Goal: Navigation & Orientation: Find specific page/section

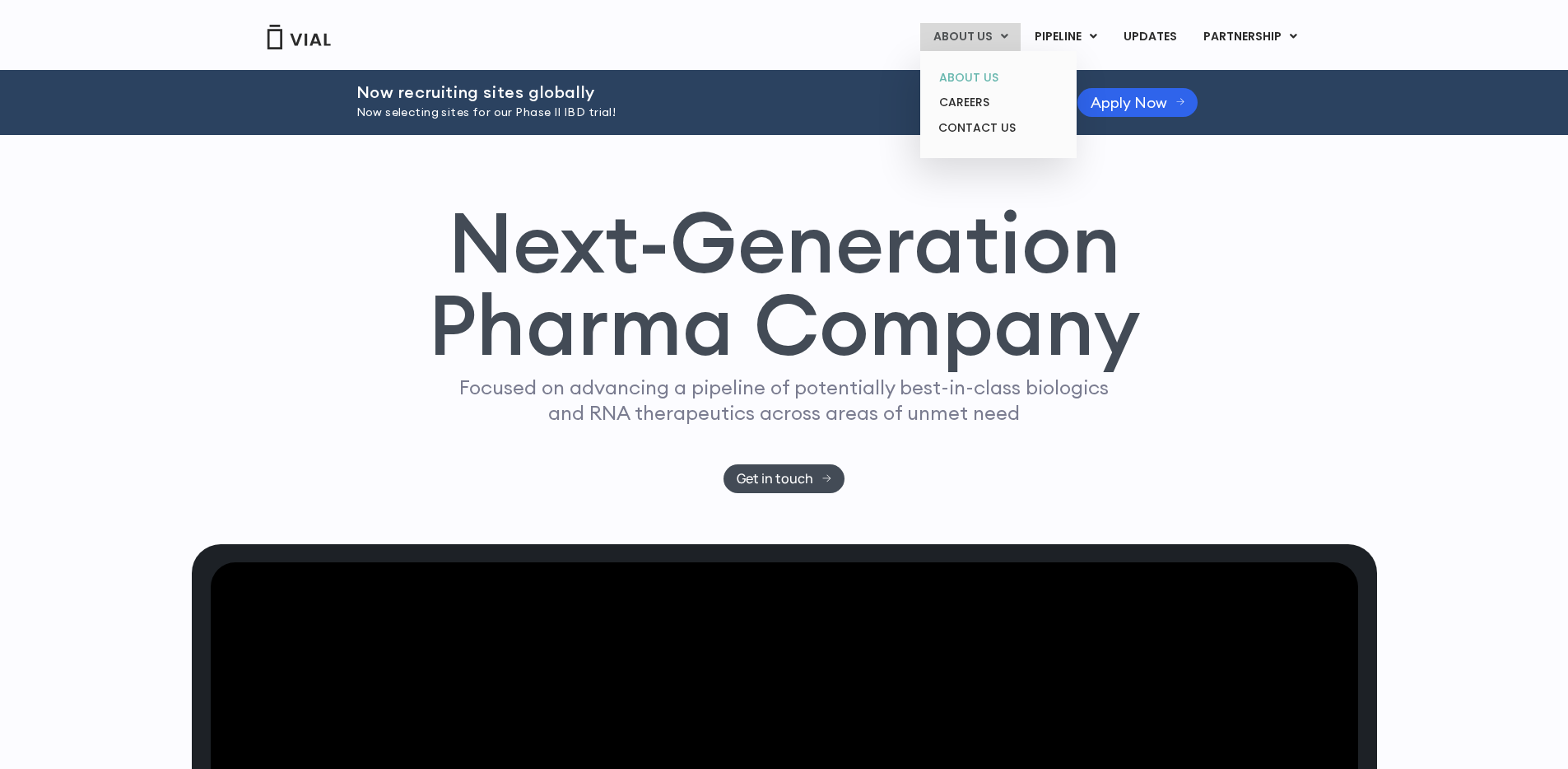
click at [985, 83] on link "ABOUT US" at bounding box center [997, 78] width 144 height 25
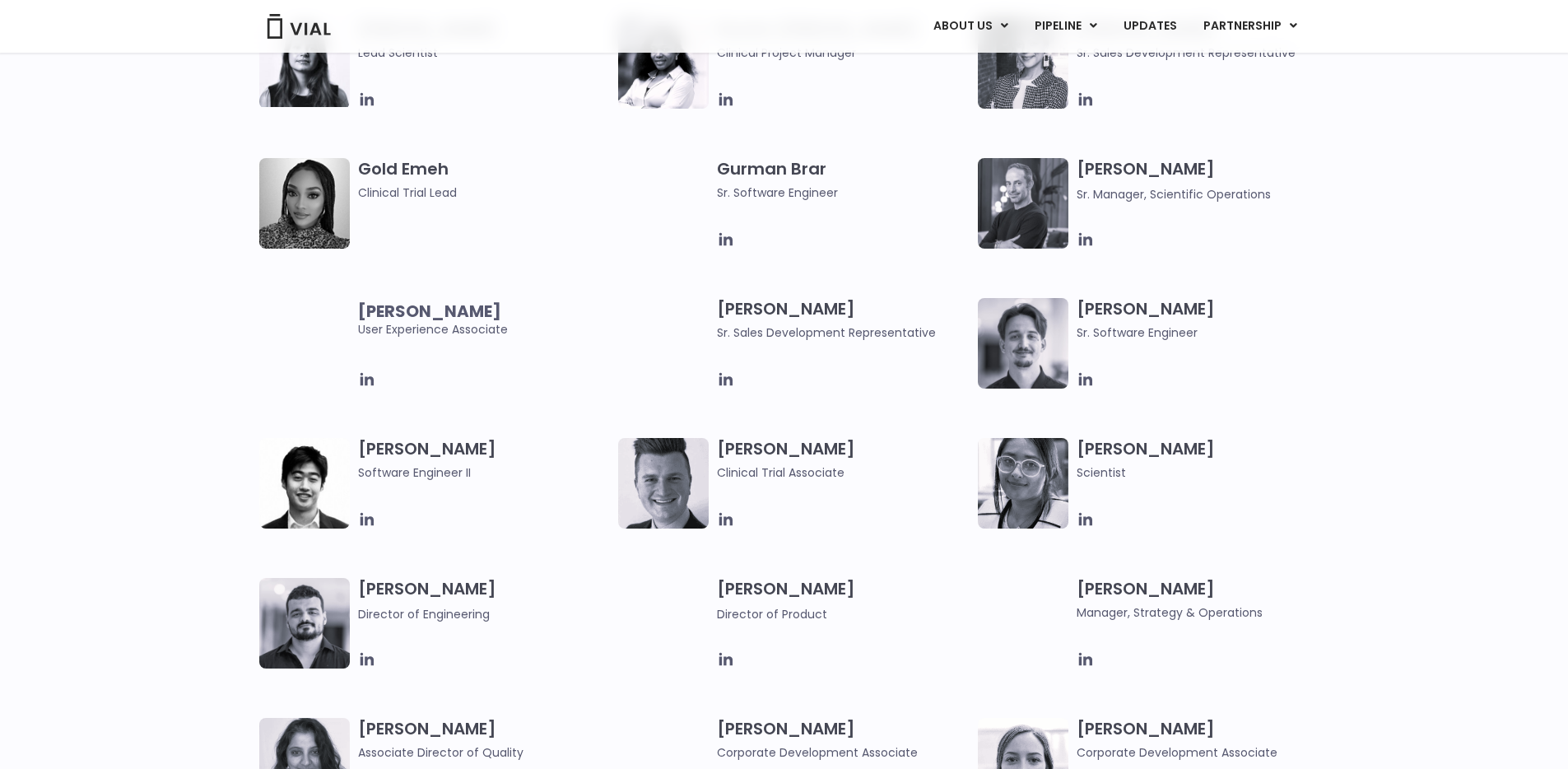
scroll to position [1643, 0]
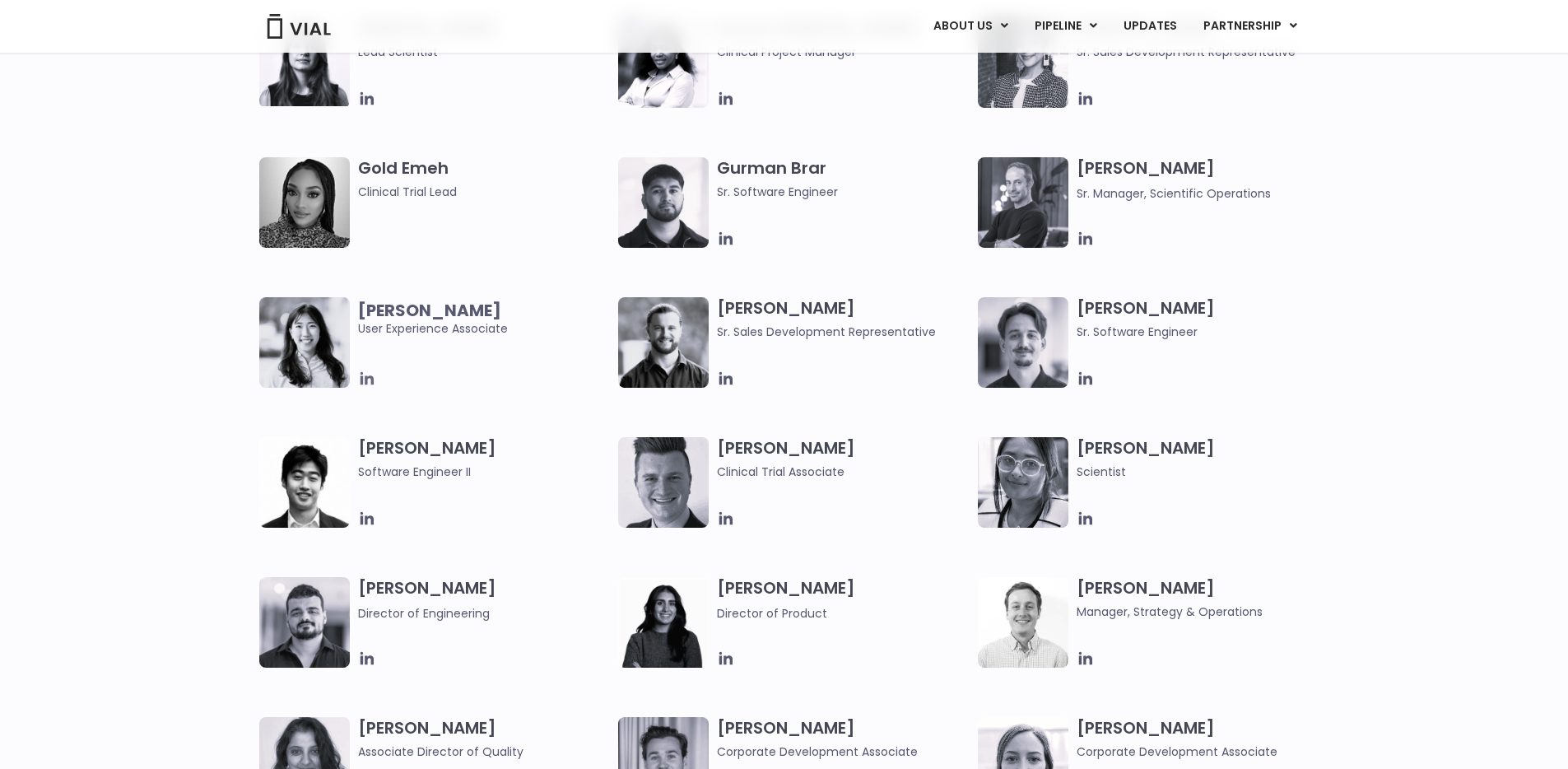
click at [363, 383] on icon at bounding box center [367, 379] width 18 height 18
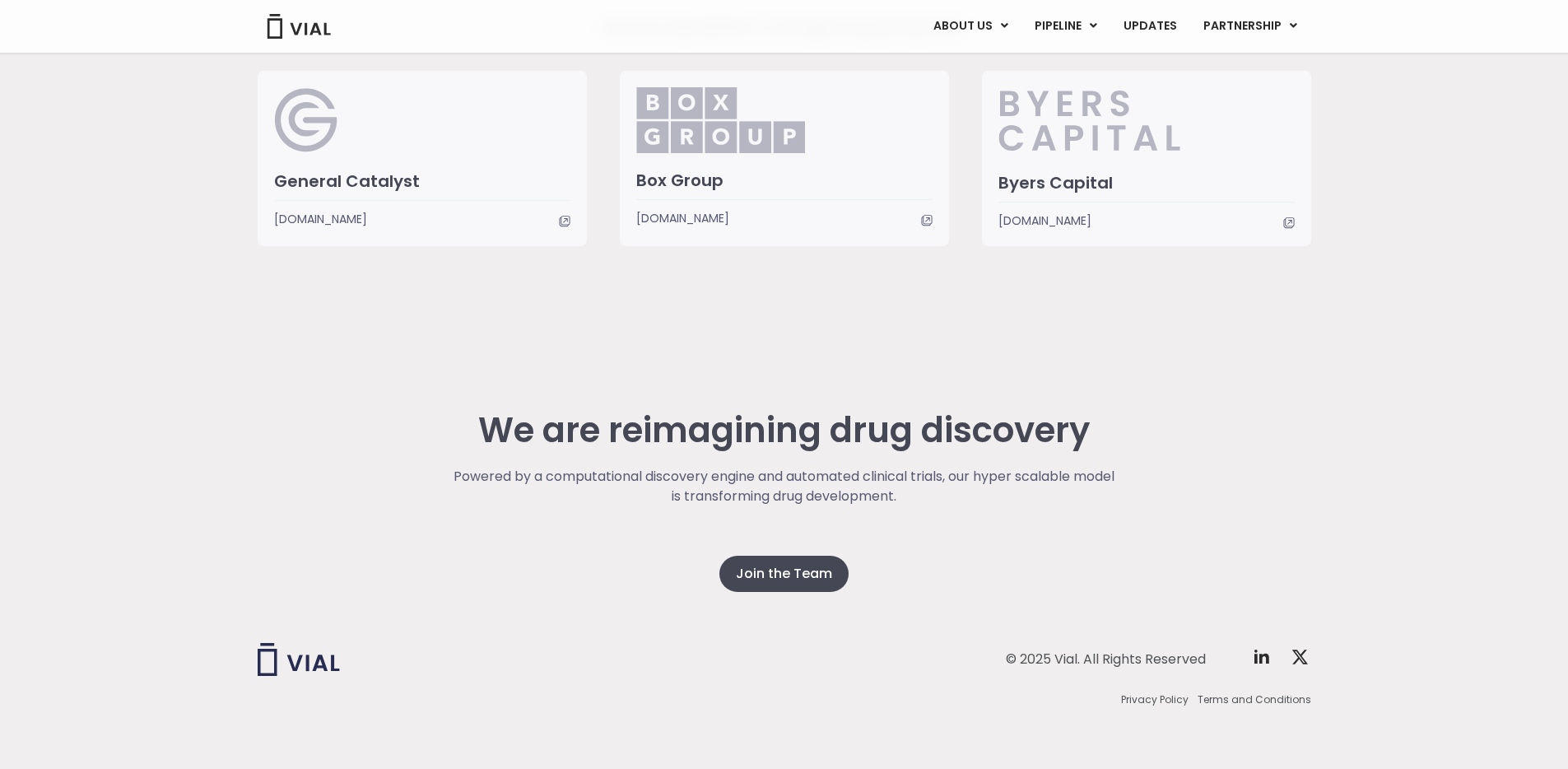
scroll to position [4196, 0]
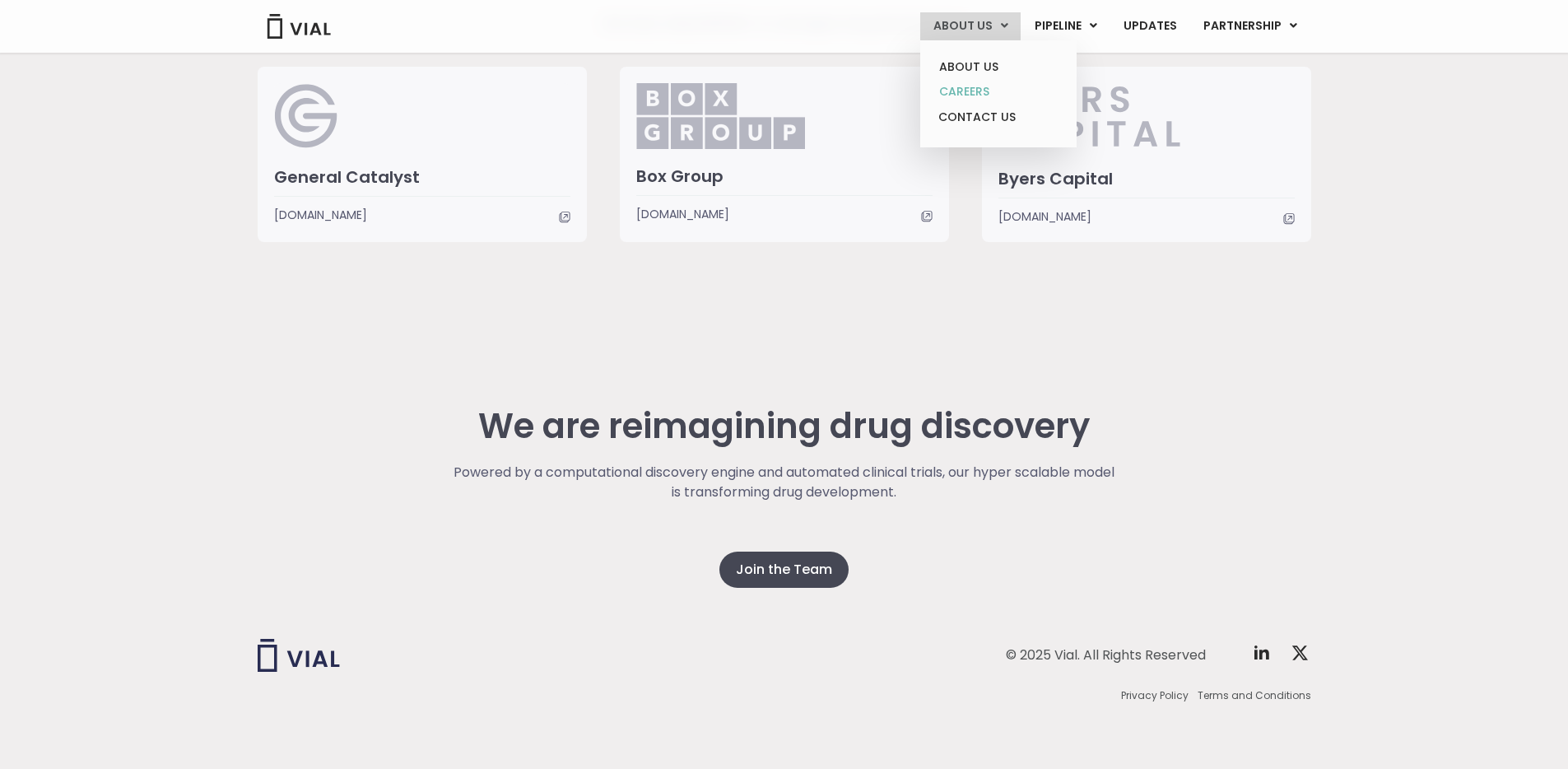
click at [996, 97] on link "CAREERS" at bounding box center [997, 91] width 144 height 25
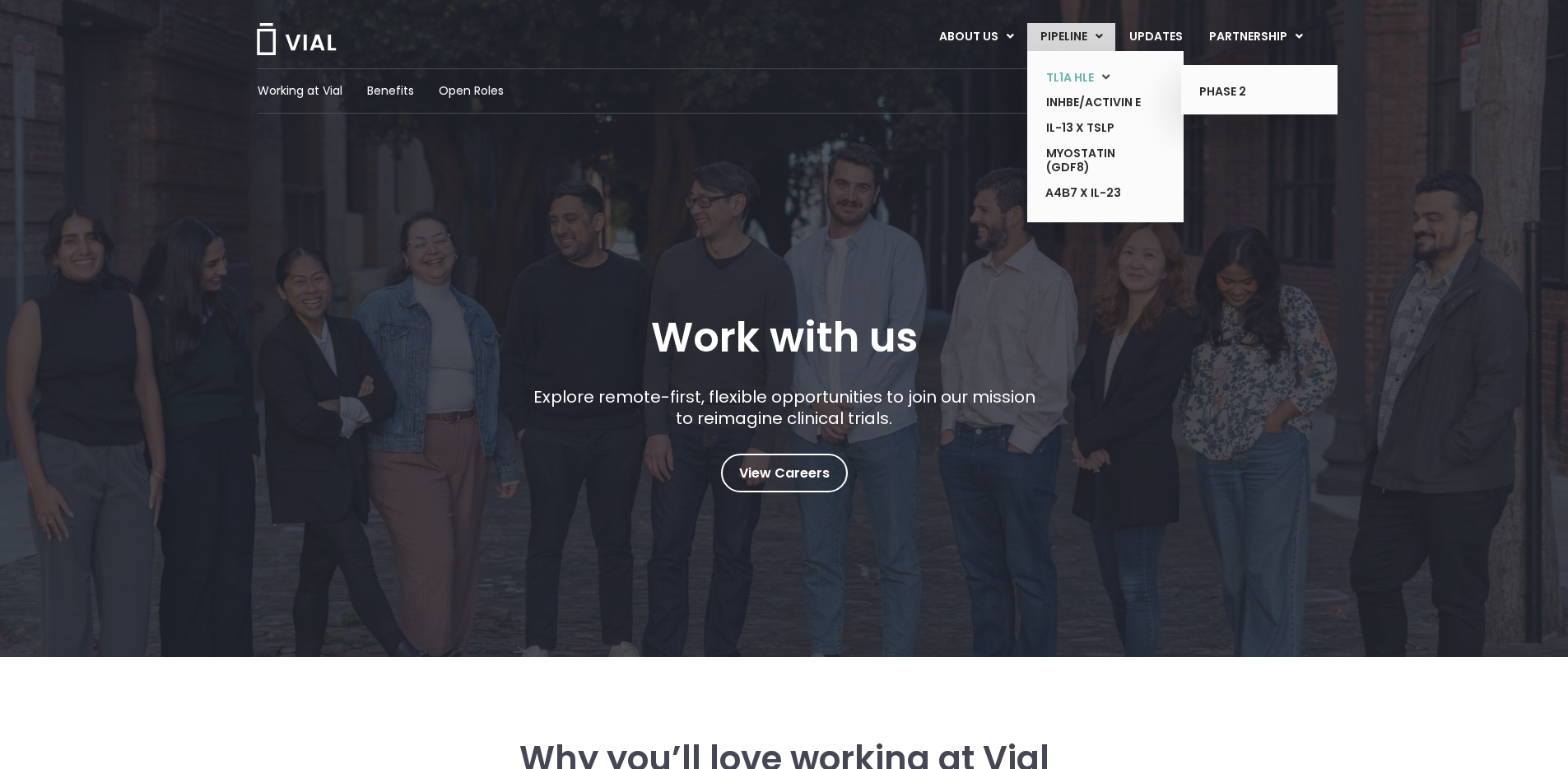
scroll to position [37, 0]
